Goal: Task Accomplishment & Management: Use online tool/utility

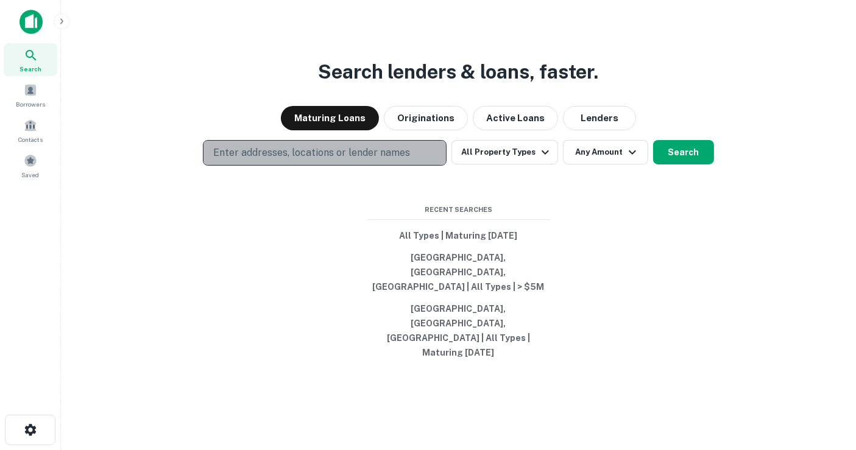
click at [341, 160] on p "Enter addresses, locations or lender names" at bounding box center [311, 153] width 197 height 15
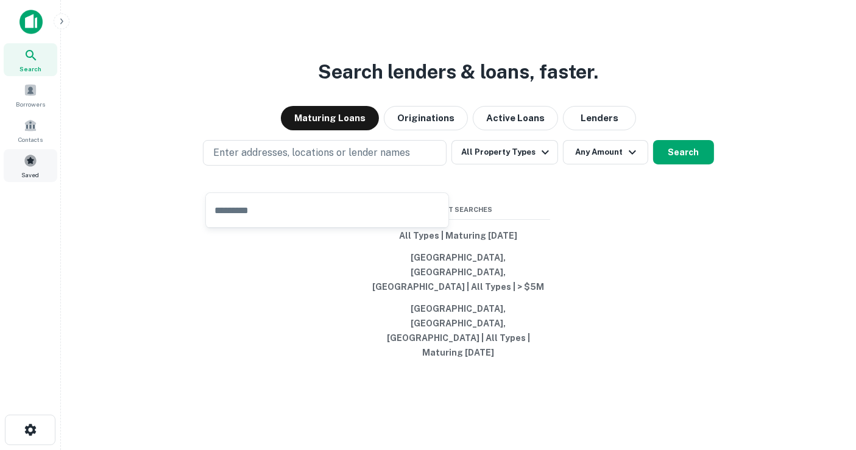
click at [33, 172] on span "Saved" at bounding box center [31, 175] width 18 height 10
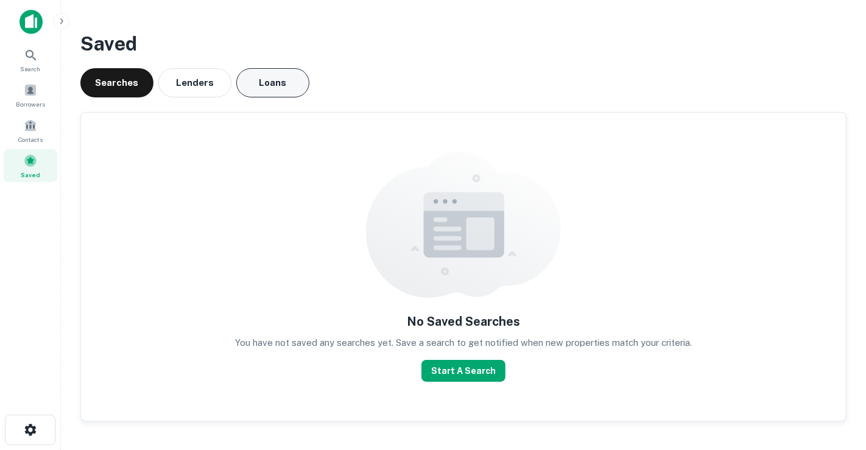
click at [261, 77] on button "Loans" at bounding box center [272, 82] width 73 height 29
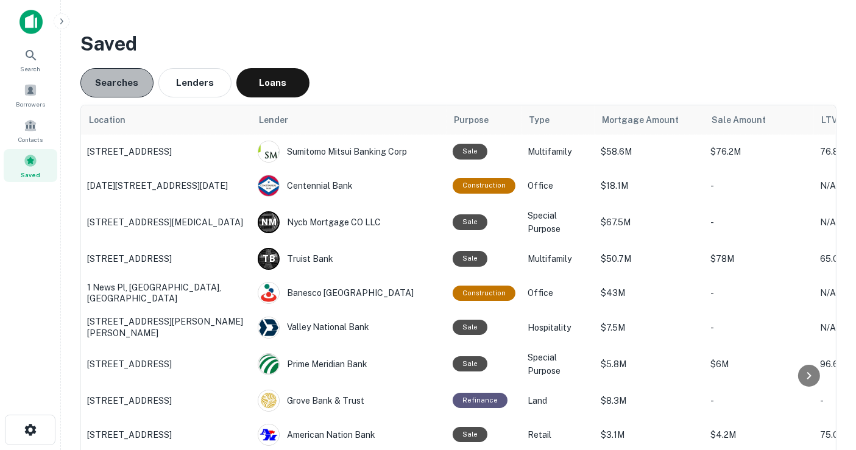
click at [118, 87] on button "Searches" at bounding box center [116, 82] width 73 height 29
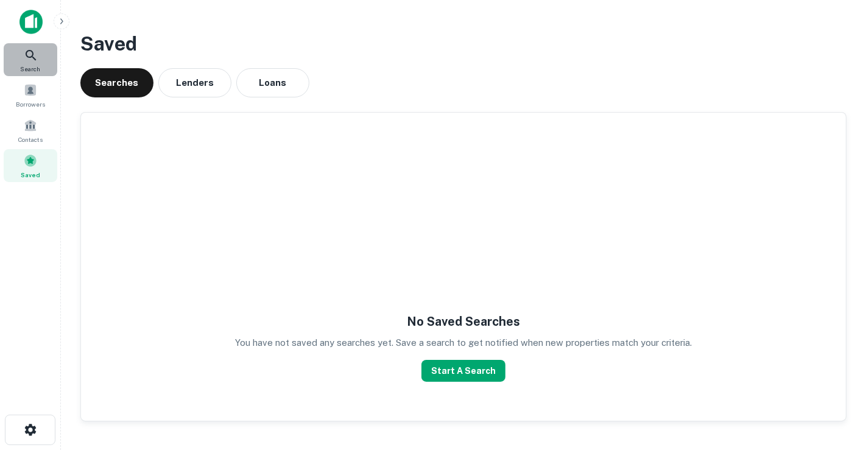
click at [42, 60] on div "Search" at bounding box center [31, 59] width 54 height 33
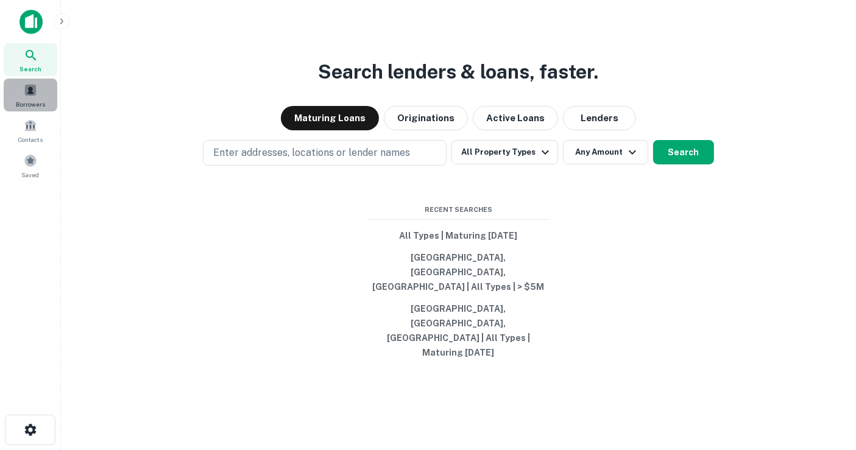
click at [29, 100] on span "Borrowers" at bounding box center [30, 104] width 29 height 10
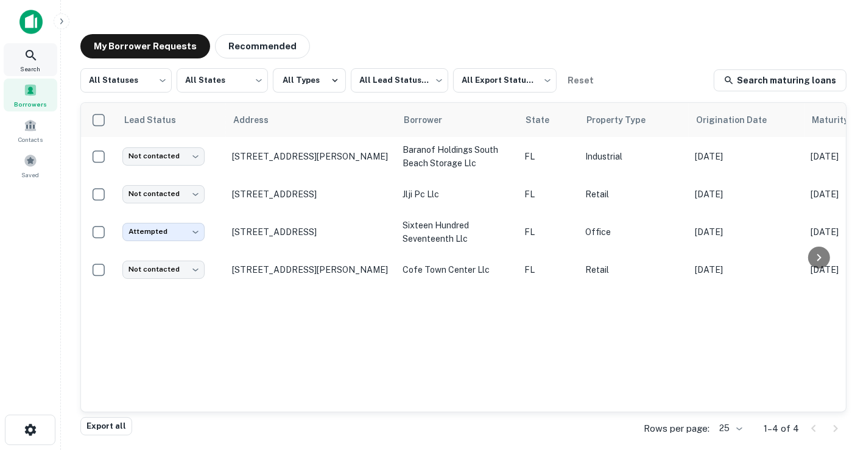
click at [38, 65] on span "Search" at bounding box center [31, 69] width 20 height 10
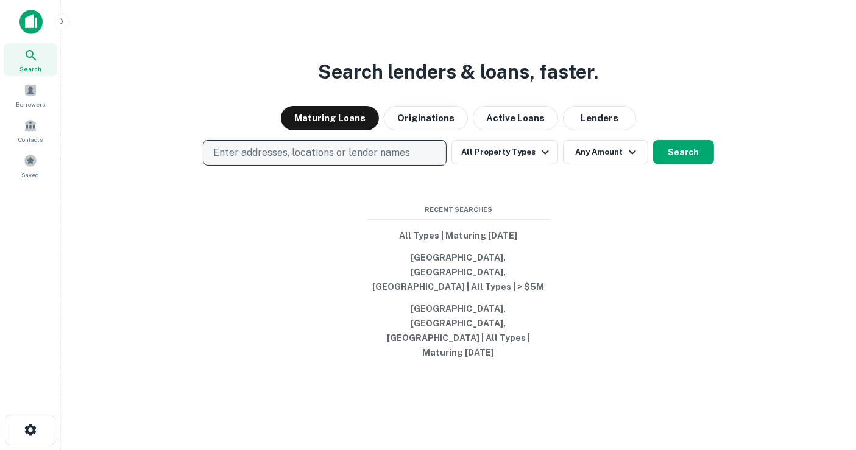
click at [271, 160] on p "Enter addresses, locations or lender names" at bounding box center [311, 153] width 197 height 15
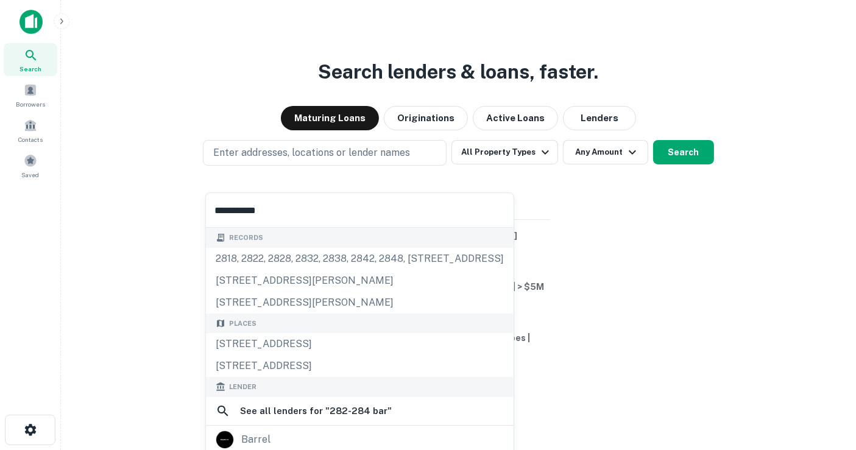
type input "**********"
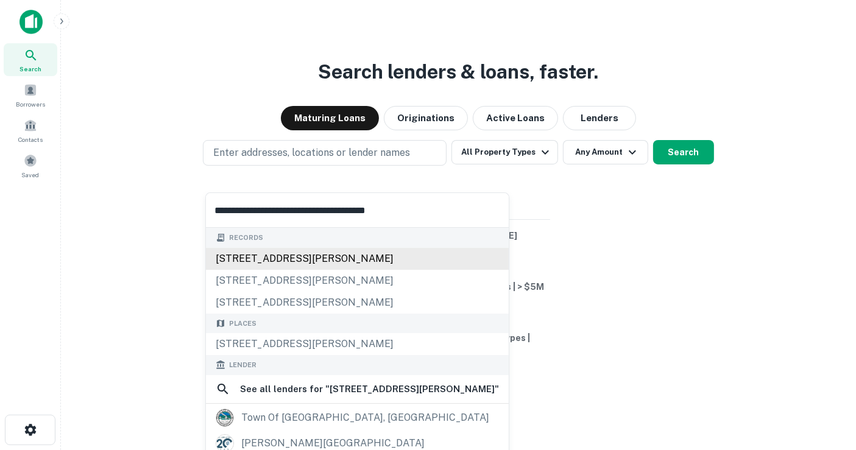
click at [331, 260] on div "282 barbour st, hartford, ct, 06120" at bounding box center [357, 259] width 303 height 22
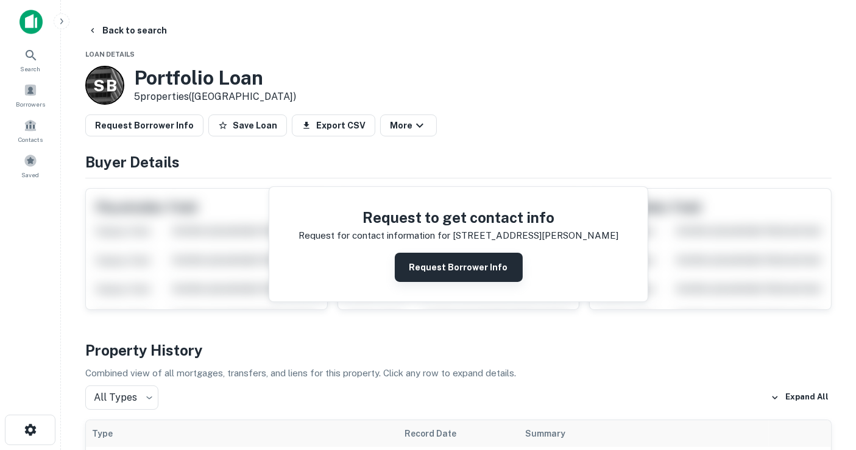
click at [438, 274] on button "Request Borrower Info" at bounding box center [459, 267] width 128 height 29
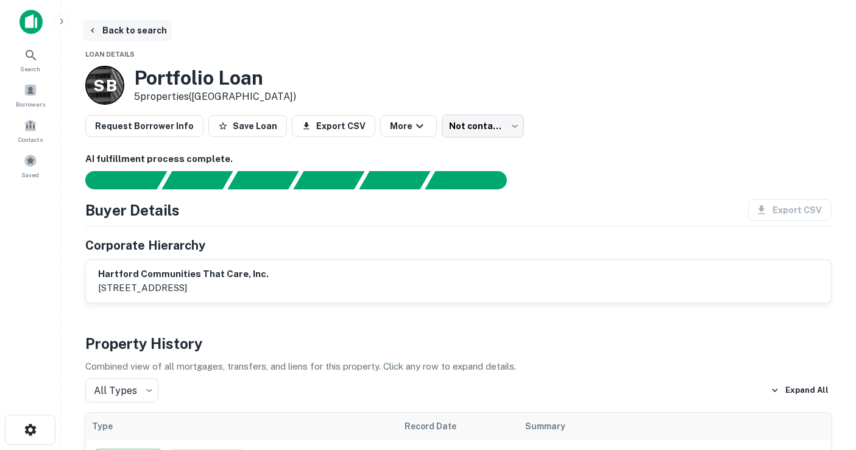
click at [105, 27] on button "Back to search" at bounding box center [127, 30] width 89 height 22
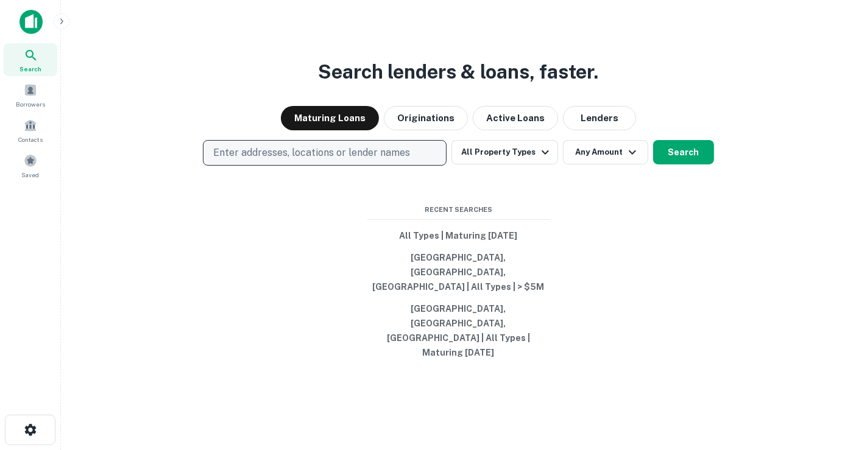
click at [284, 166] on button "Enter addresses, locations or lender names" at bounding box center [325, 153] width 244 height 26
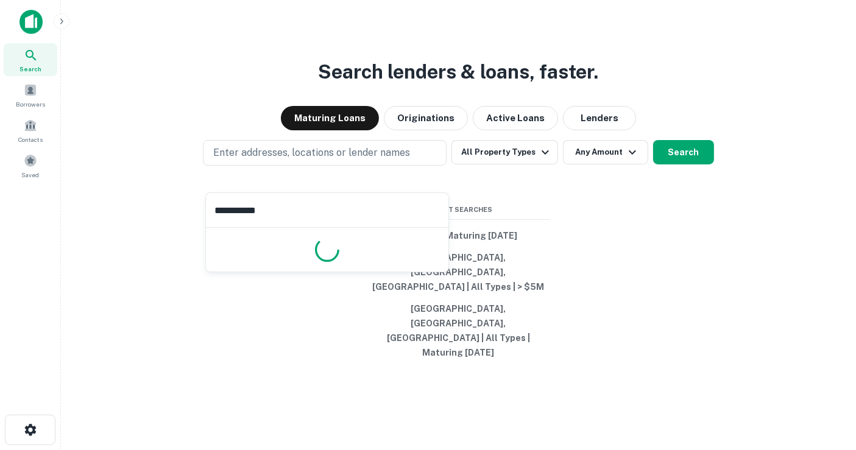
type input "**********"
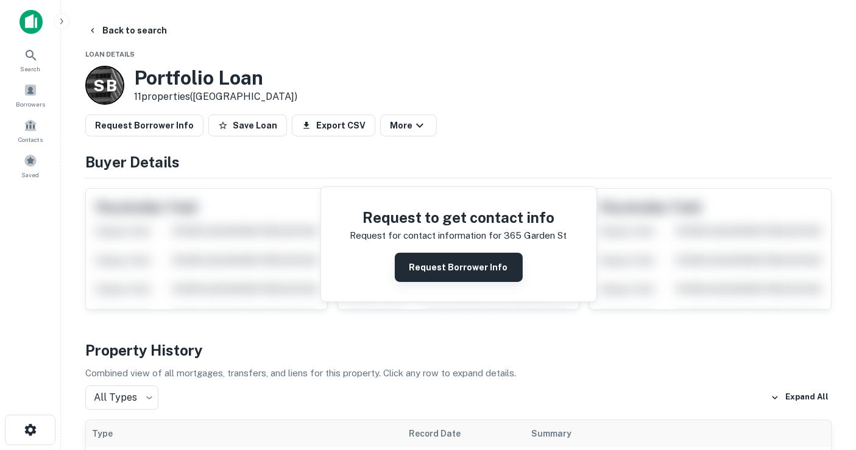
click at [447, 269] on button "Request Borrower Info" at bounding box center [459, 267] width 128 height 29
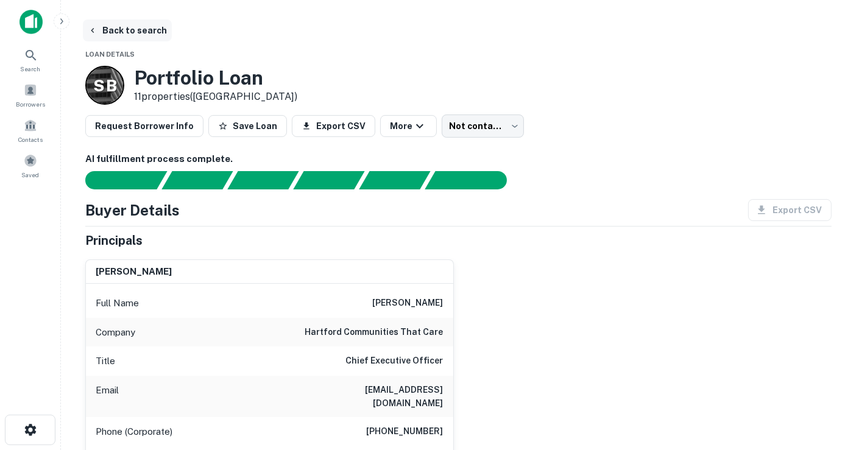
click at [148, 39] on button "Back to search" at bounding box center [127, 30] width 89 height 22
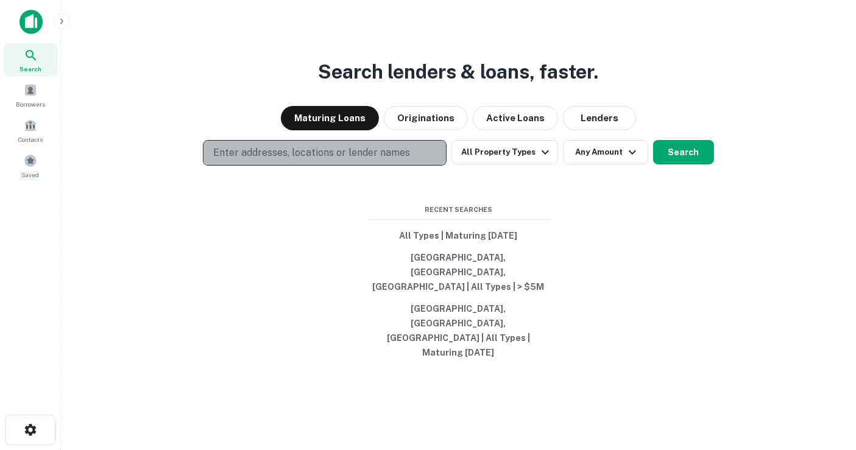
click at [261, 166] on button "Enter addresses, locations or lender names" at bounding box center [325, 153] width 244 height 26
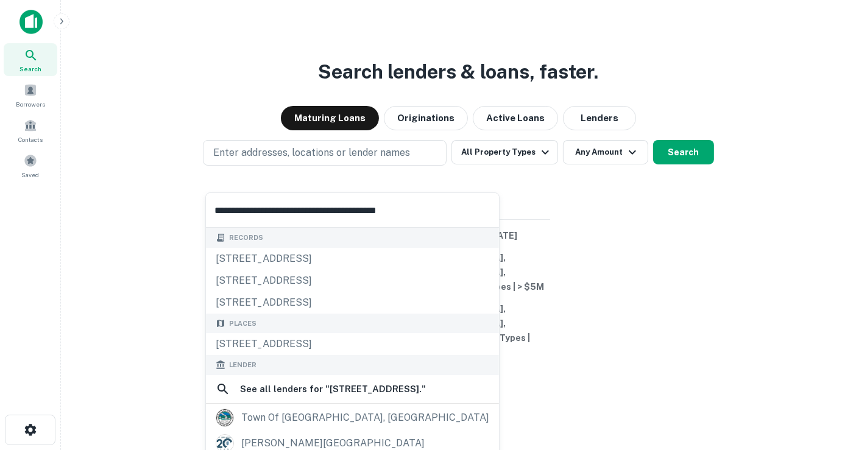
type input "**********"
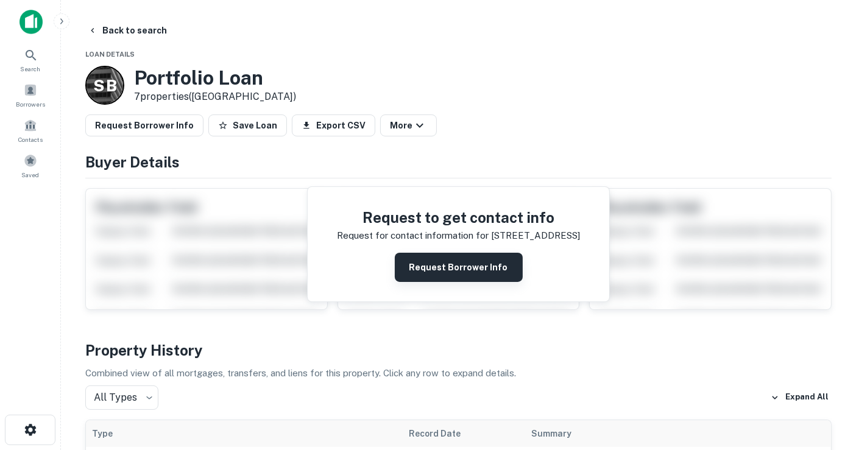
click at [425, 259] on button "Request Borrower Info" at bounding box center [459, 267] width 128 height 29
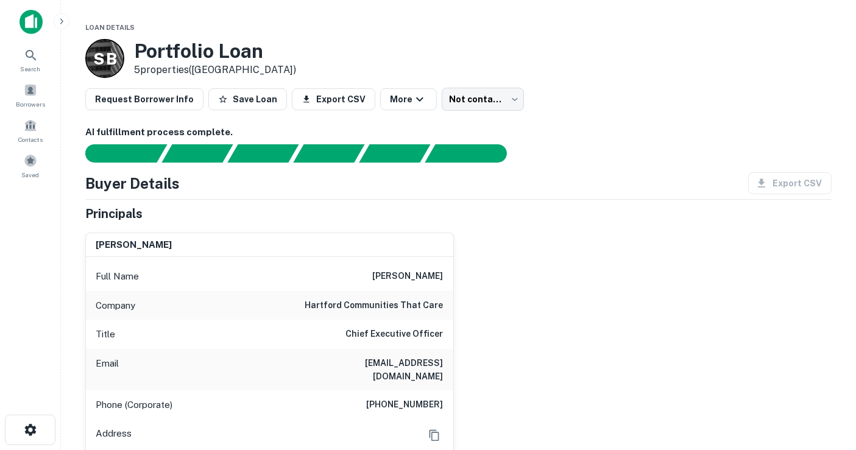
scroll to position [68, 0]
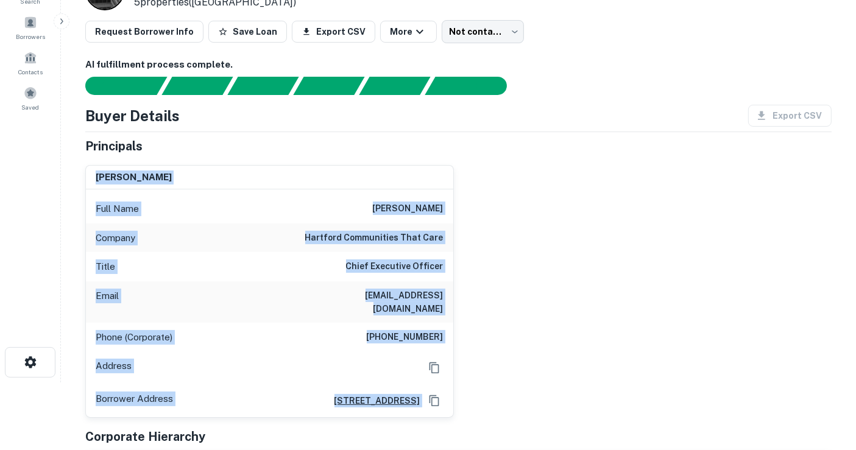
drag, startPoint x: 96, startPoint y: 178, endPoint x: 454, endPoint y: 389, distance: 416.5
click at [454, 389] on div "[PERSON_NAME] Full Name [PERSON_NAME] Company [GEOGRAPHIC_DATA] communities tha…" at bounding box center [454, 286] width 756 height 263
copy div "[PERSON_NAME] Full Name [PERSON_NAME] Company [GEOGRAPHIC_DATA] communities tha…"
click at [627, 278] on div "[PERSON_NAME] Full Name [PERSON_NAME] Company [GEOGRAPHIC_DATA] communities tha…" at bounding box center [454, 286] width 756 height 263
click at [565, 359] on div "[PERSON_NAME] Full Name [PERSON_NAME] Company [GEOGRAPHIC_DATA] communities tha…" at bounding box center [454, 286] width 756 height 263
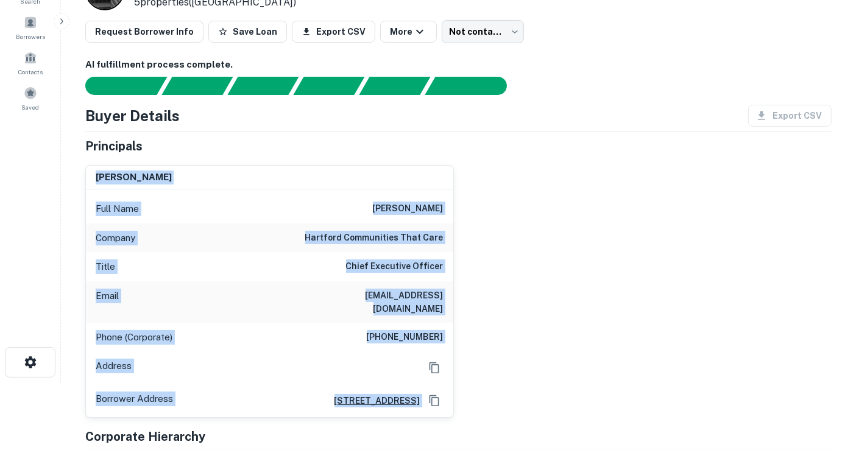
click at [565, 360] on div "[PERSON_NAME] Full Name [PERSON_NAME] Company [GEOGRAPHIC_DATA] communities tha…" at bounding box center [454, 286] width 756 height 263
click at [302, 323] on div "Phone (Corporate) [PHONE_NUMBER]" at bounding box center [269, 337] width 367 height 29
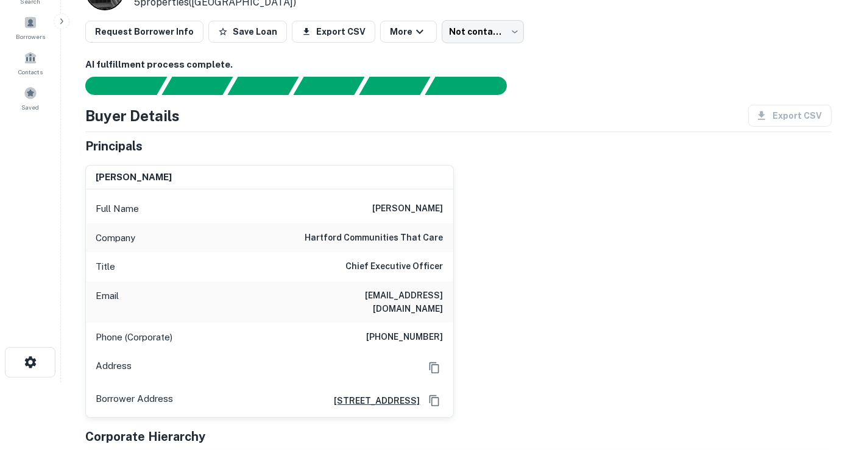
scroll to position [0, 0]
